Goal: Find specific page/section: Find specific page/section

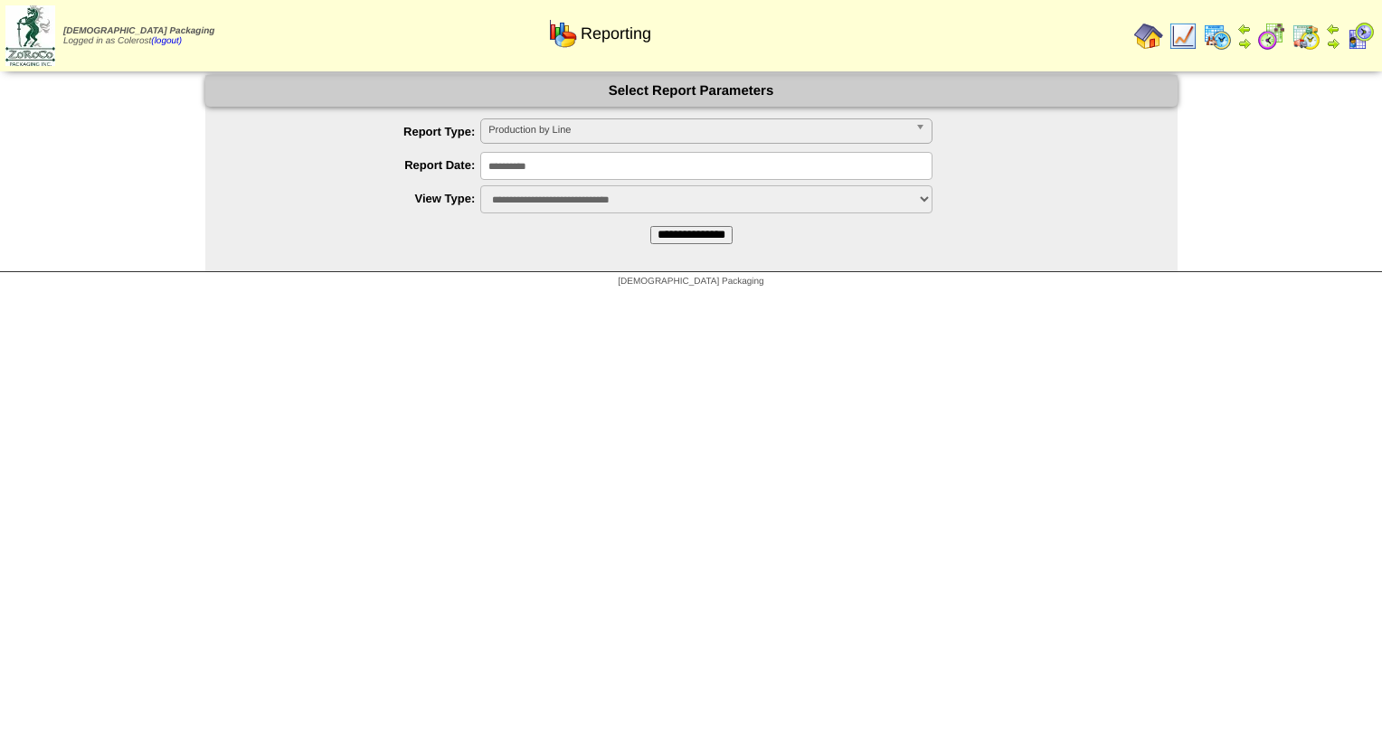
click at [492, 136] on span "Production by Line" at bounding box center [698, 130] width 420 height 22
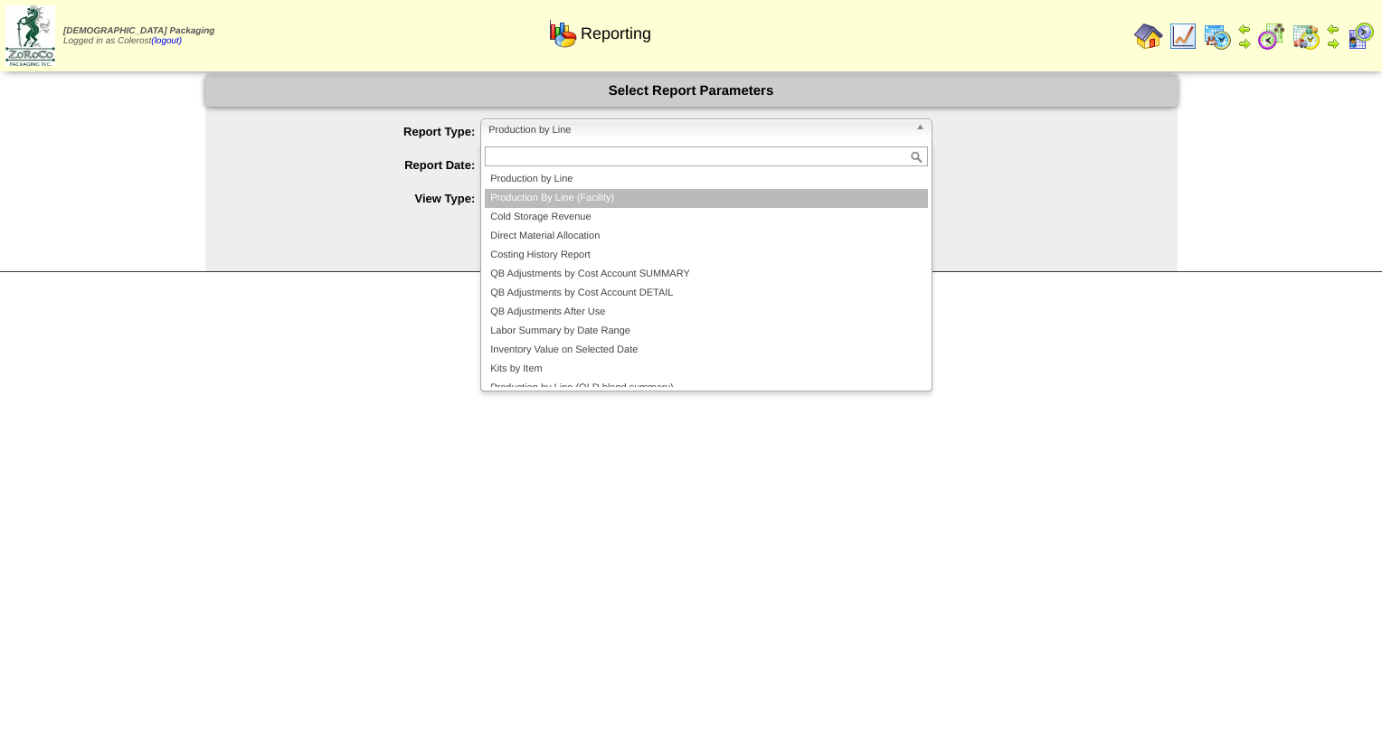
click at [534, 197] on li "Production By Line (Facility)" at bounding box center [706, 198] width 443 height 19
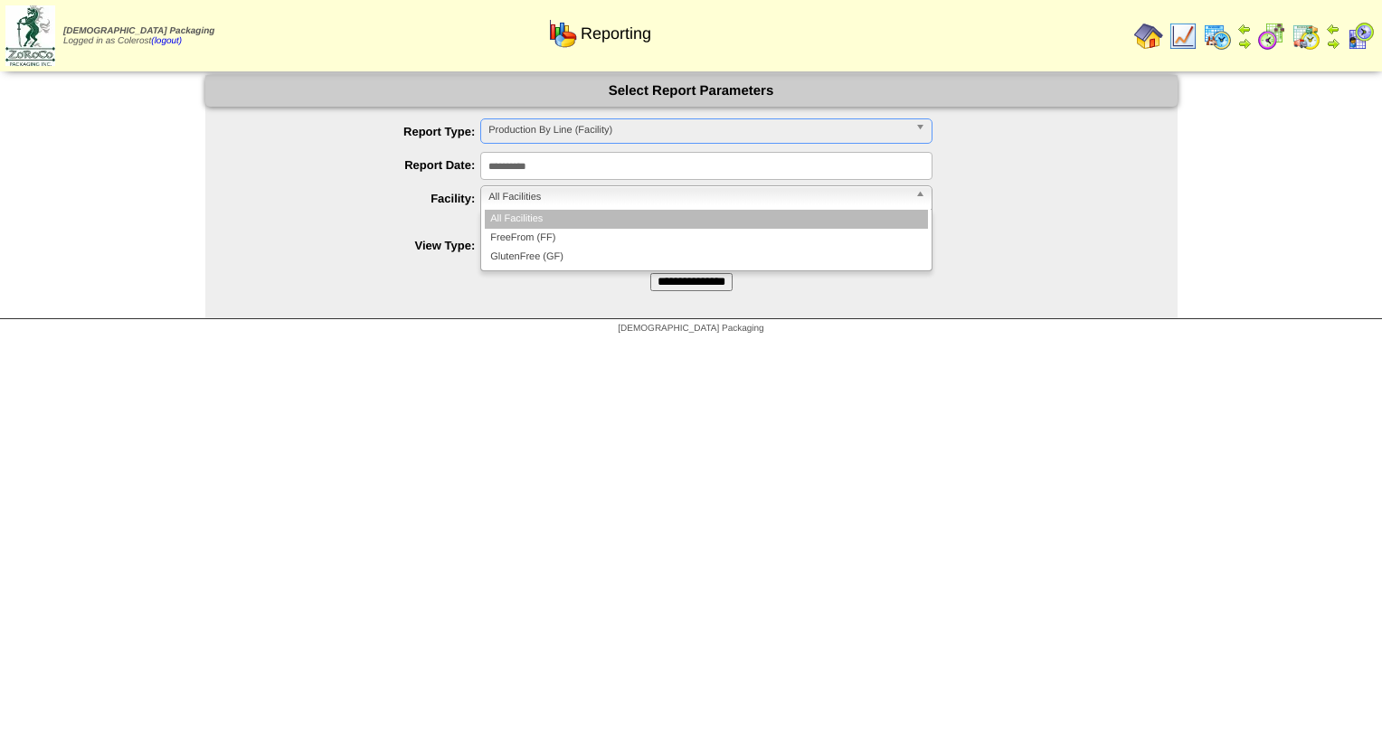
click at [540, 190] on span "All Facilities" at bounding box center [698, 197] width 420 height 22
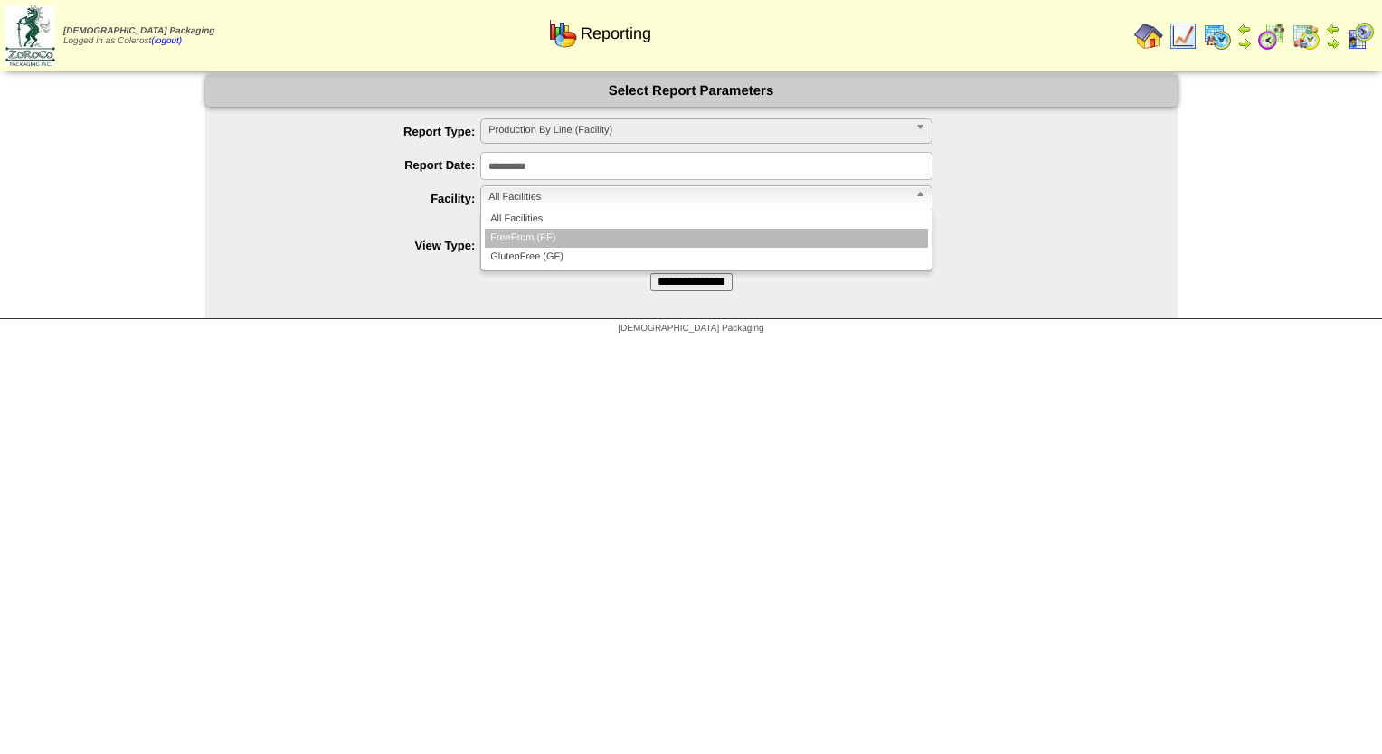
click at [535, 236] on li "FreeFrom (FF)" at bounding box center [706, 238] width 443 height 19
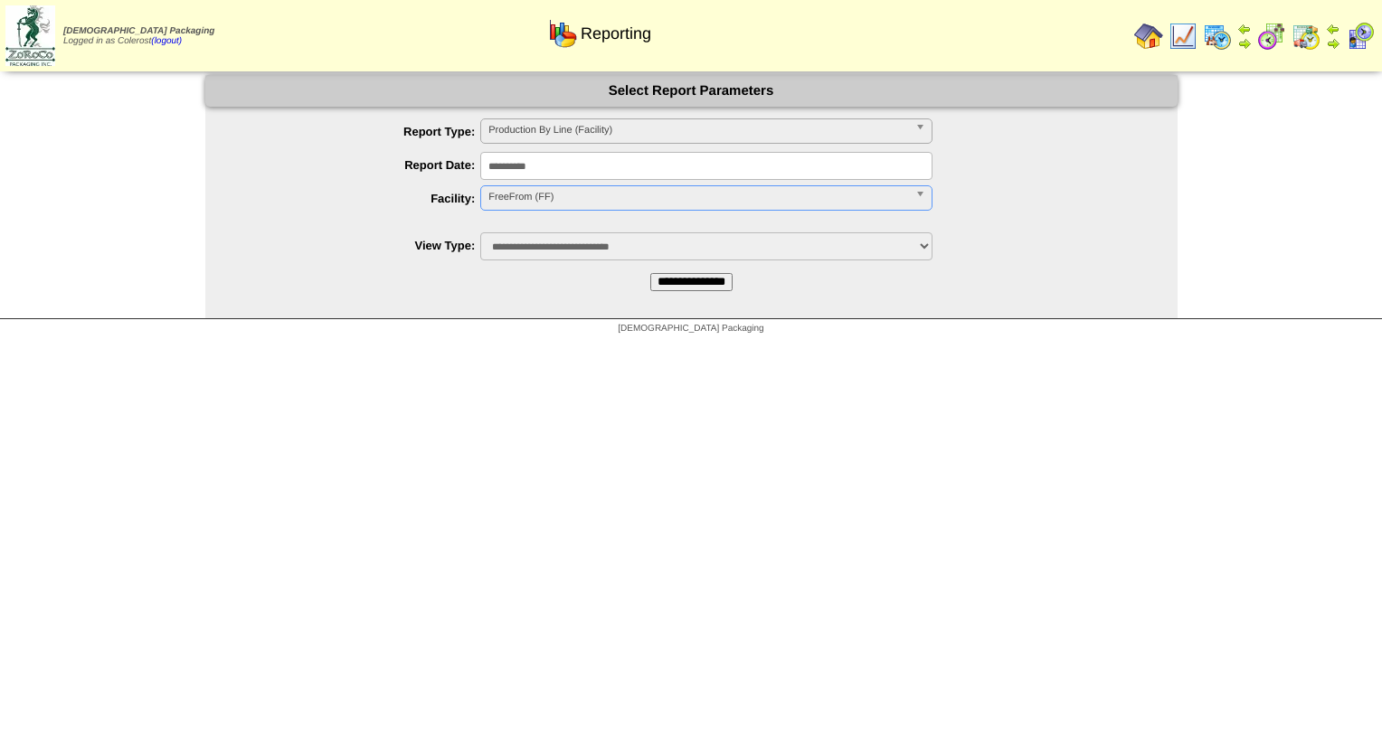
click at [683, 287] on input "**********" at bounding box center [691, 282] width 82 height 18
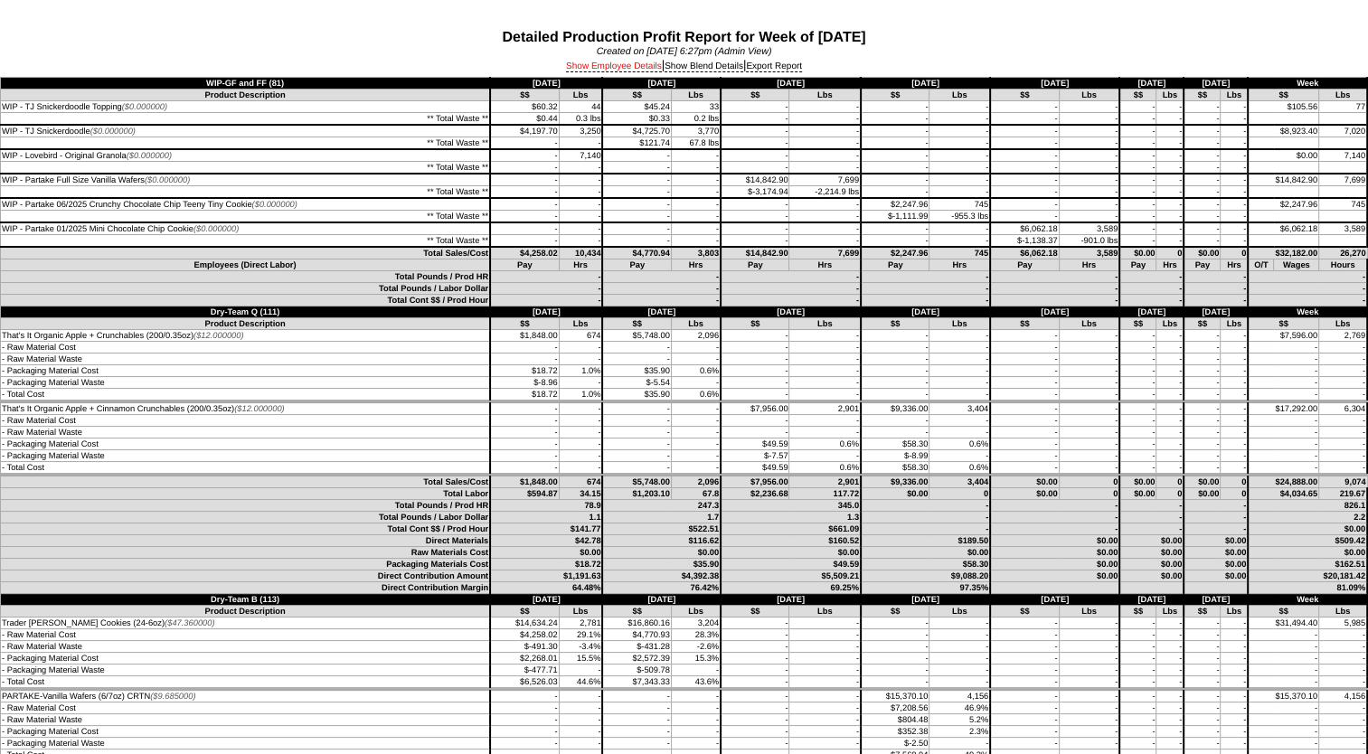
click at [589, 68] on link "Show Employee Details" at bounding box center [614, 66] width 96 height 11
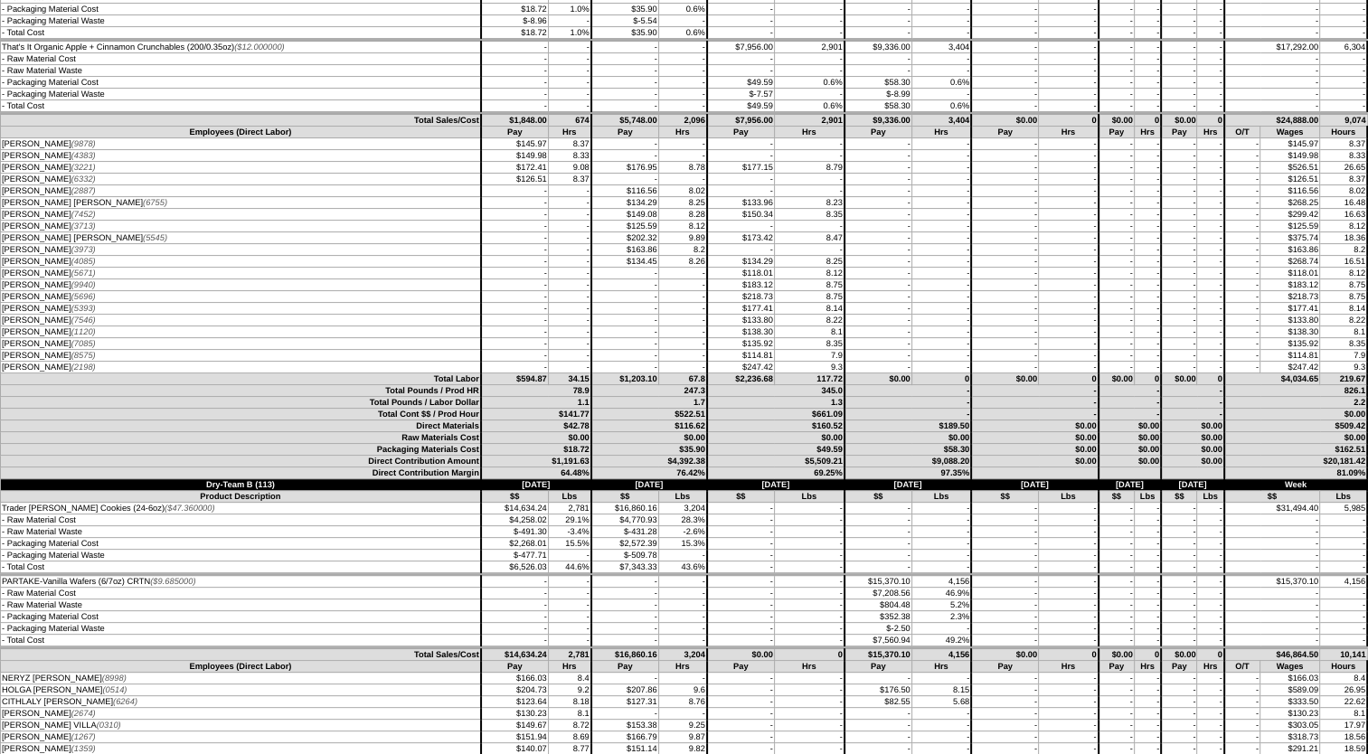
scroll to position [181, 0]
